Goal: Transaction & Acquisition: Purchase product/service

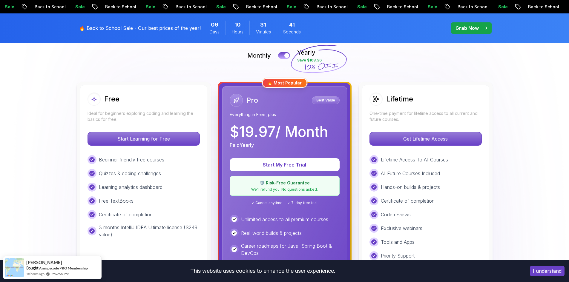
scroll to position [149, 0]
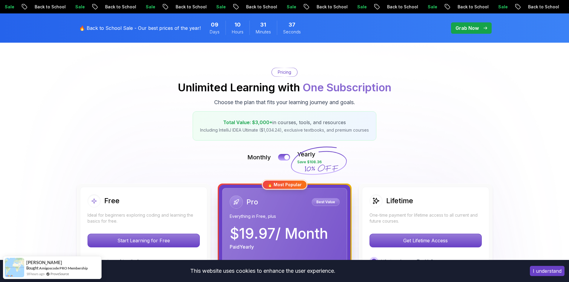
scroll to position [0, 0]
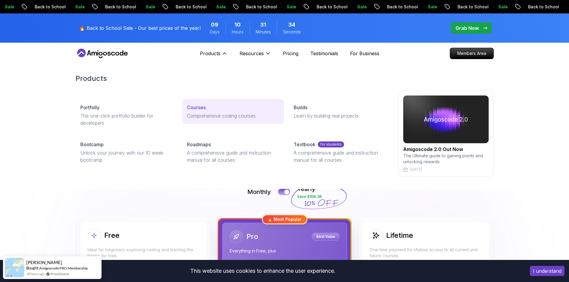
click at [203, 111] on p "Courses" at bounding box center [196, 107] width 19 height 7
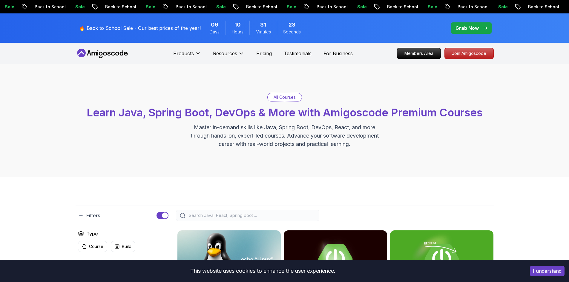
click at [462, 30] on p "Grab Now" at bounding box center [467, 28] width 23 height 7
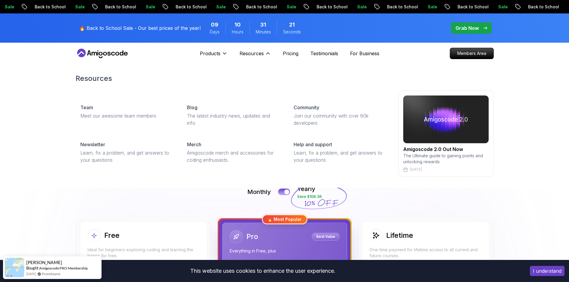
click at [233, 50] on div "Products Resources Resources Team Meet our awesome team members Blog The latest…" at bounding box center [235, 54] width 71 height 12
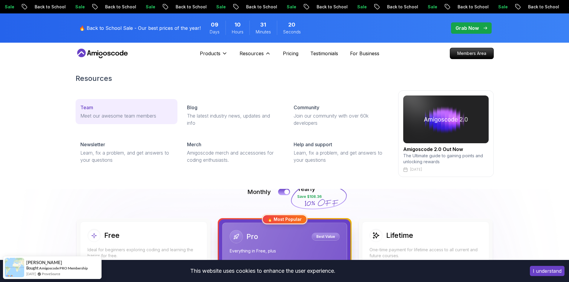
click at [157, 119] on p "Meet our awesome team members" at bounding box center [126, 115] width 92 height 7
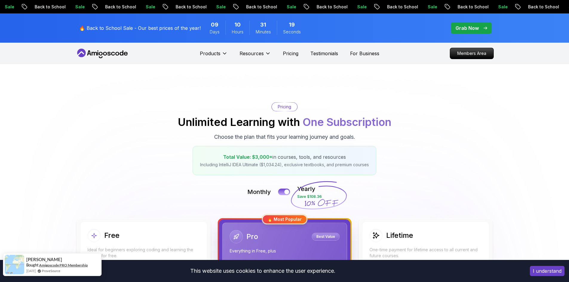
click at [65, 265] on link "Amigoscode PRO Membership" at bounding box center [63, 265] width 49 height 4
click at [54, 265] on link "Amigoscode PRO Membership" at bounding box center [63, 265] width 49 height 4
click at [57, 264] on link "Amigoscode PRO Membership" at bounding box center [63, 265] width 49 height 4
click at [24, 260] on div "[PERSON_NAME] Bought Amigoscode PRO Membership [DATE] ProveSource" at bounding box center [56, 265] width 64 height 18
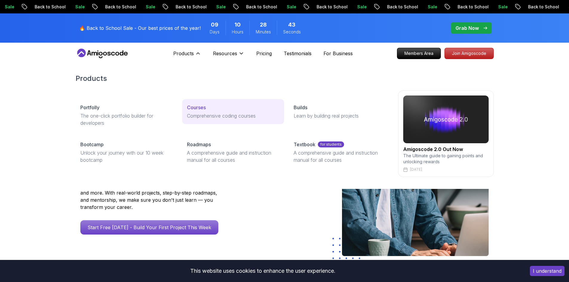
click at [201, 108] on p "Courses" at bounding box center [196, 107] width 19 height 7
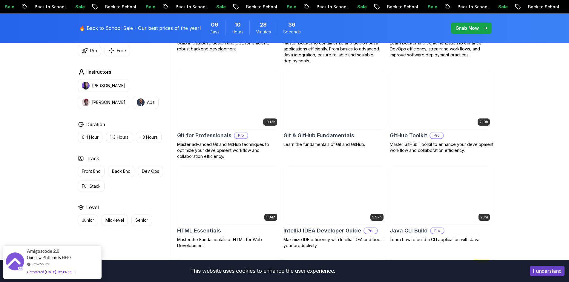
scroll to position [747, 0]
